Goal: Task Accomplishment & Management: Use online tool/utility

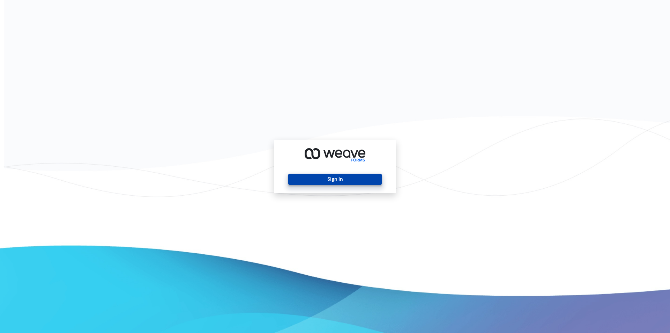
click at [319, 183] on button "Sign In" at bounding box center [334, 178] width 93 height 11
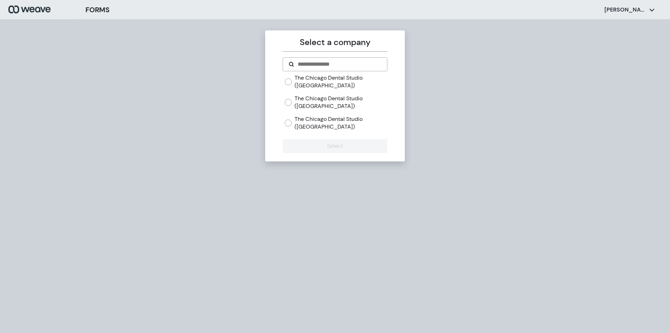
click at [322, 83] on label "The Chicago Dental Studio ([GEOGRAPHIC_DATA])" at bounding box center [341, 81] width 93 height 15
click at [321, 143] on button "Select" at bounding box center [335, 146] width 104 height 14
